Goal: Go to known website: Access a specific website the user already knows

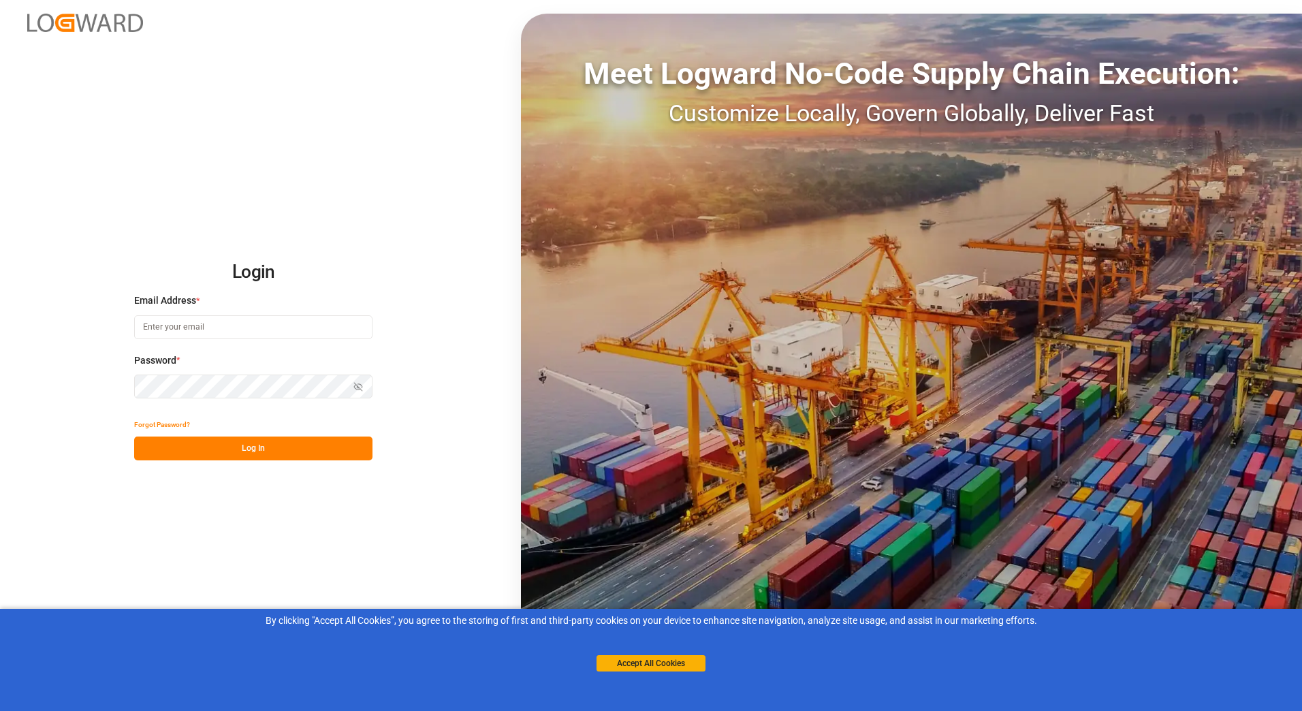
click at [238, 327] on input at bounding box center [253, 327] width 238 height 24
type input "[EMAIL_ADDRESS][PERSON_NAME][DOMAIN_NAME]"
click at [246, 453] on button "Log In" at bounding box center [253, 448] width 238 height 24
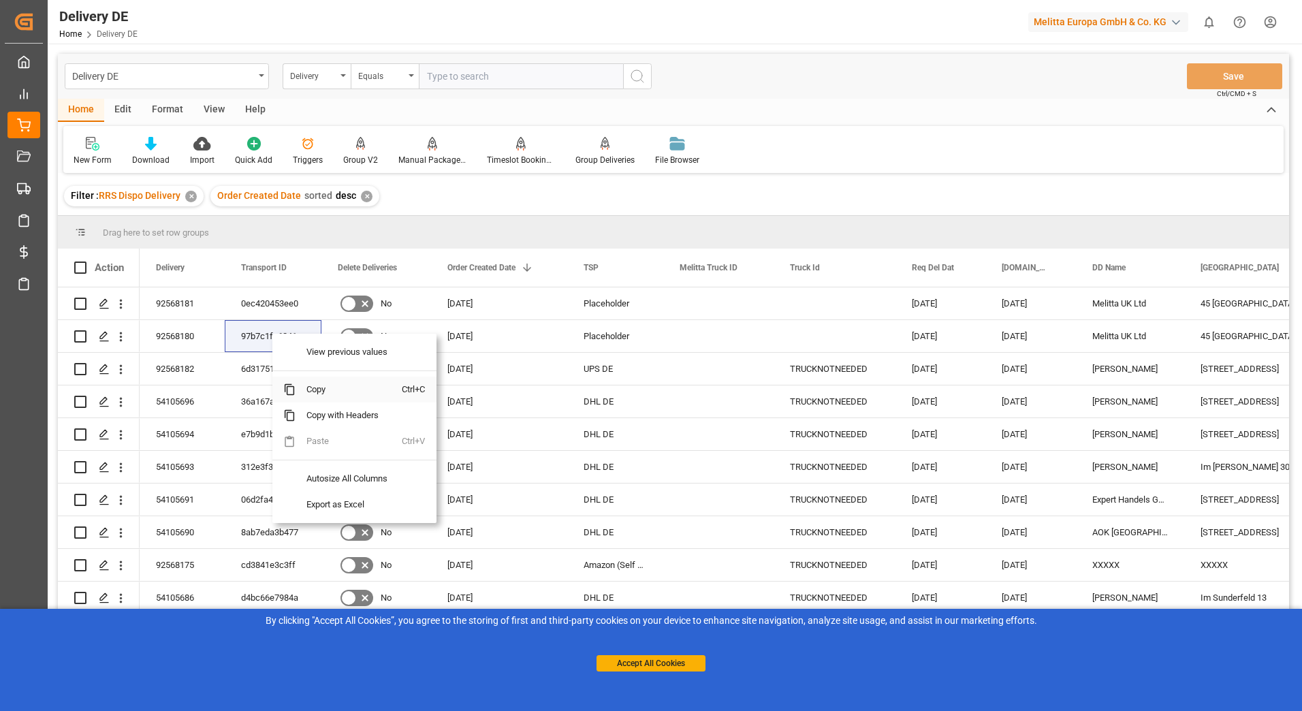
click at [313, 392] on span "Copy" at bounding box center [348, 389] width 106 height 26
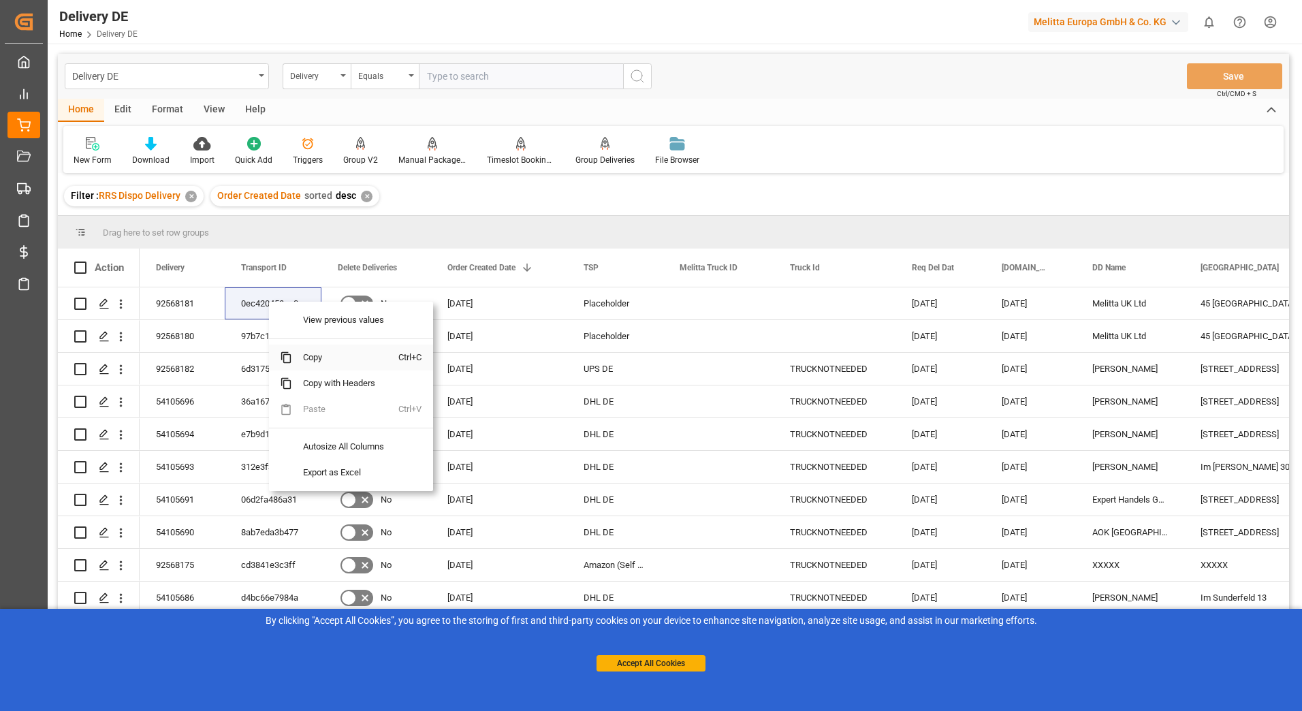
click at [312, 355] on span "Copy" at bounding box center [345, 357] width 106 height 26
